Goal: Task Accomplishment & Management: Complete application form

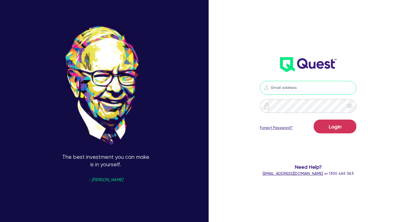
type input "wye@theglobalbeautygroup.com"
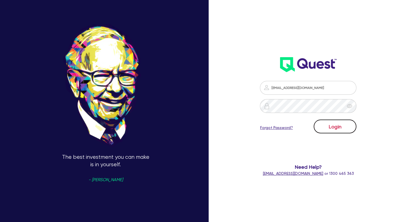
click at [341, 131] on button "Login" at bounding box center [335, 126] width 43 height 14
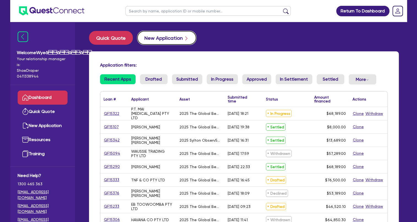
click at [160, 38] on button "New Application" at bounding box center [166, 38] width 59 height 14
select select "Quest Finance - Own Book"
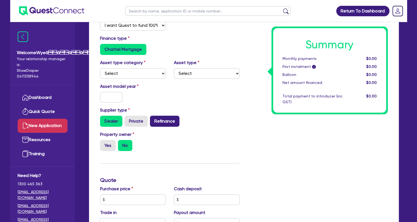
scroll to position [110, 0]
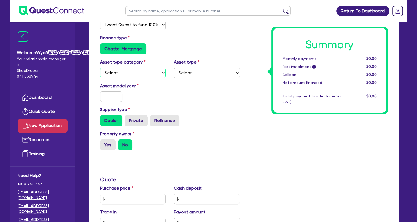
click at [152, 75] on select "Select Cars and light trucks Primary assets Secondary assets Tertiary assets" at bounding box center [133, 73] width 66 height 10
click at [163, 42] on div "Finance type Chattel Mortgage" at bounding box center [170, 44] width 148 height 20
click at [189, 74] on select "Select" at bounding box center [207, 73] width 66 height 10
click at [174, 68] on select "Select" at bounding box center [207, 73] width 66 height 10
click at [193, 74] on select "Select" at bounding box center [207, 73] width 66 height 10
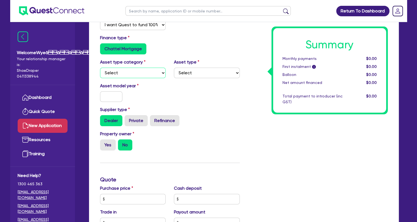
click at [143, 75] on select "Select Cars and light trucks Primary assets Secondary assets Tertiary assets" at bounding box center [133, 73] width 66 height 10
select select "TERTIARY_ASSETS"
click at [100, 68] on select "Select Cars and light trucks Primary assets Secondary assets Tertiary assets" at bounding box center [133, 73] width 66 height 10
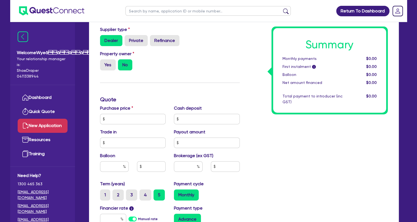
scroll to position [193, 0]
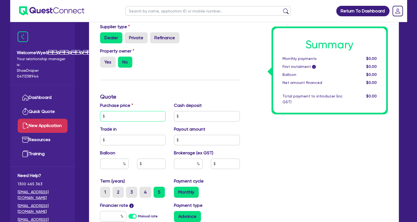
click at [131, 114] on input "text" at bounding box center [133, 116] width 66 height 10
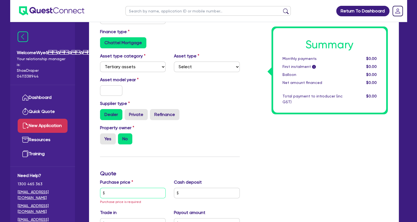
scroll to position [55, 0]
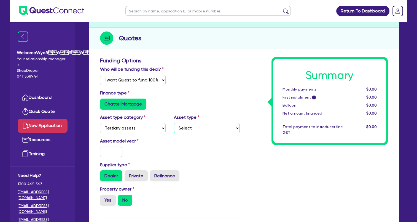
drag, startPoint x: 207, startPoint y: 126, endPoint x: 207, endPoint y: 129, distance: 3.6
click at [207, 126] on select "Select Beauty equipment IT equipment IT software Watercraft Other" at bounding box center [207, 128] width 66 height 10
select select "BEAUTY_EQUIPMENT"
click at [174, 123] on select "Select Beauty equipment IT equipment IT software Watercraft Other" at bounding box center [207, 128] width 66 height 10
click at [108, 153] on input "text" at bounding box center [111, 151] width 23 height 10
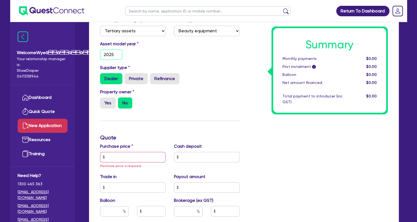
scroll to position [165, 0]
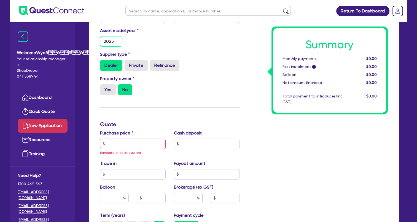
type input "2025"
